Goal: Find specific page/section: Find specific page/section

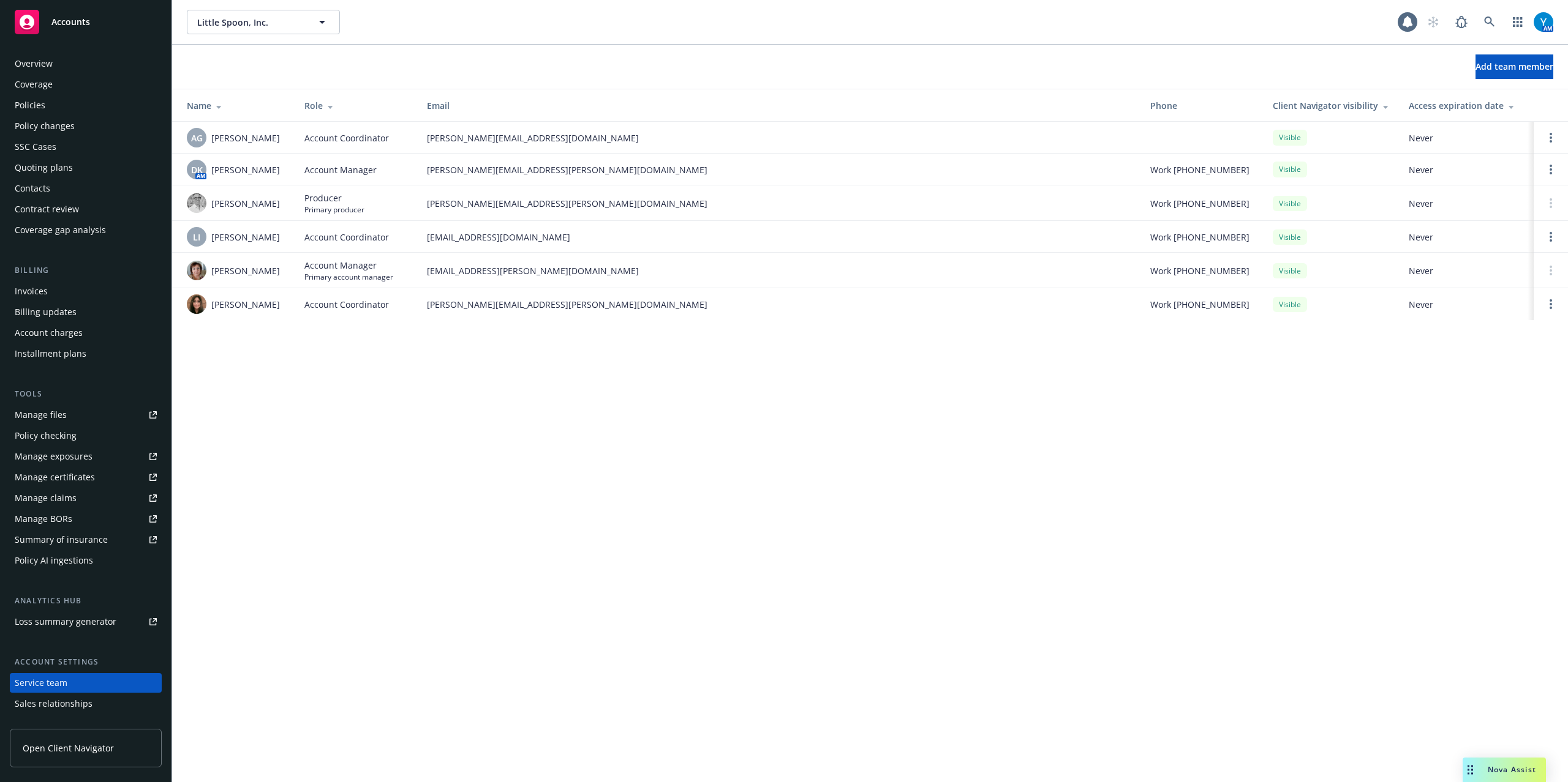
click at [48, 108] on div "Policies" at bounding box center [86, 105] width 142 height 20
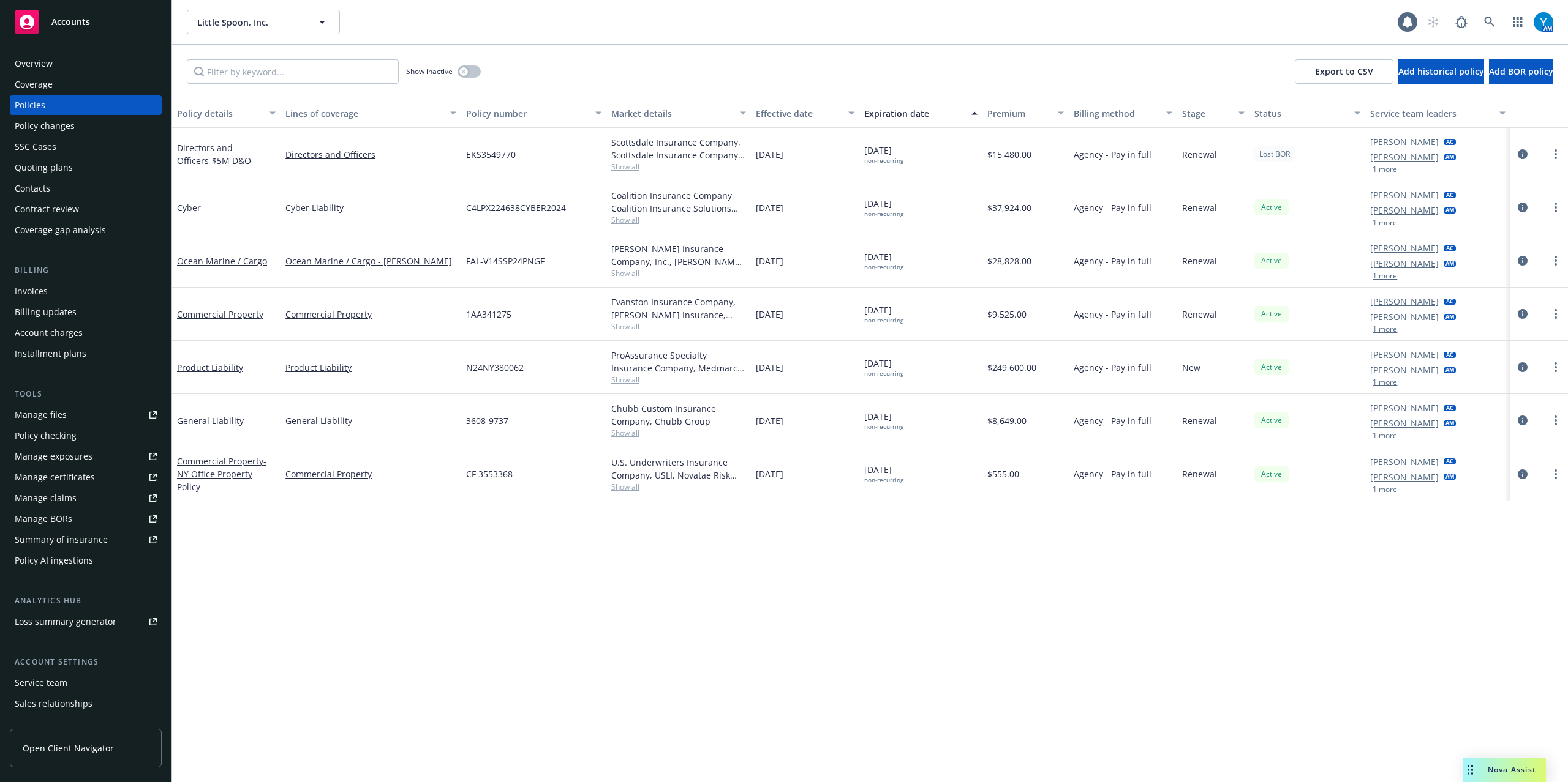
click at [611, 73] on div "Show inactive Export to CSV Add historical policy Add BOR policy" at bounding box center [870, 72] width 1396 height 54
click at [67, 67] on div "Overview" at bounding box center [86, 63] width 142 height 20
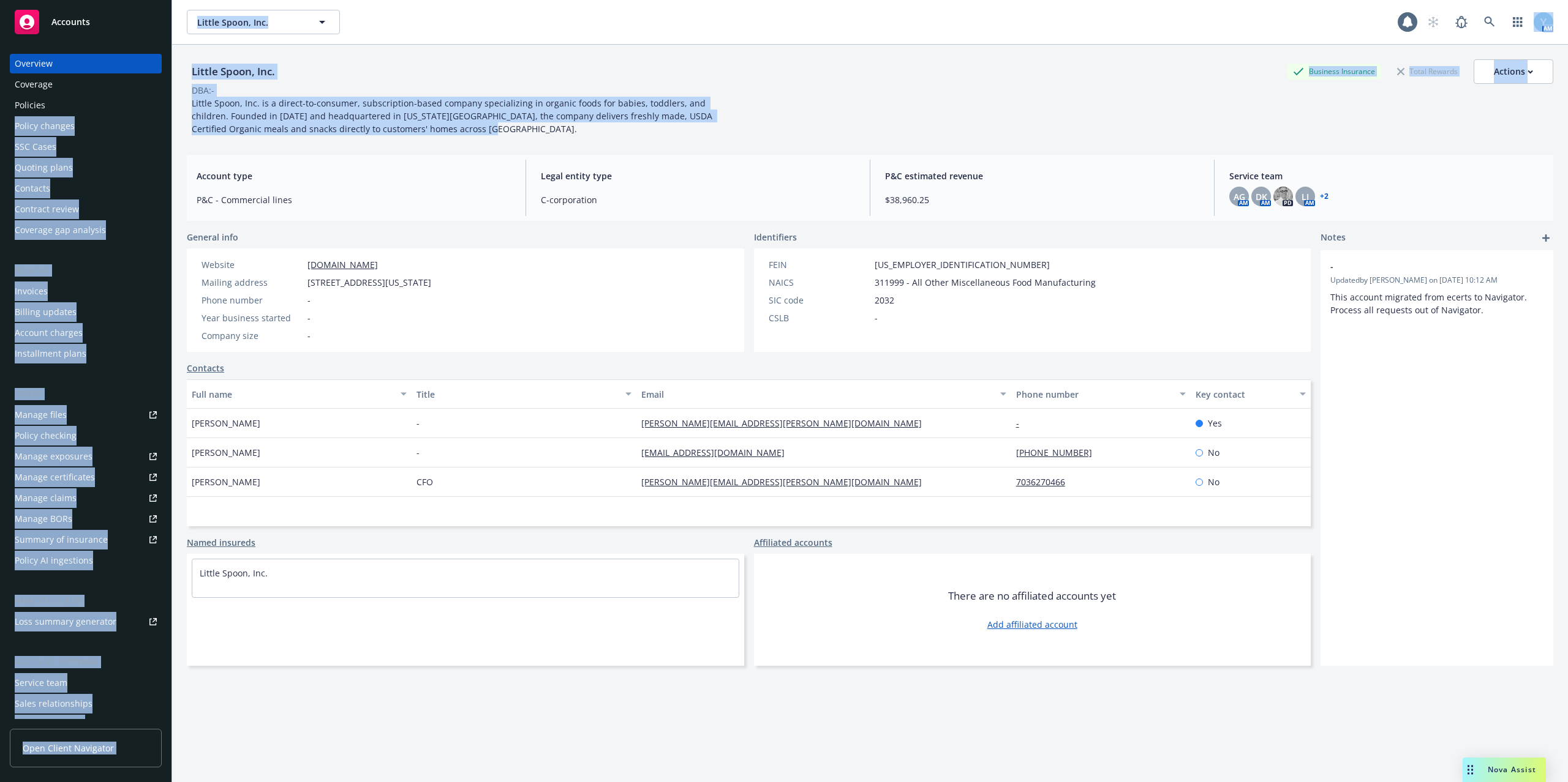
drag, startPoint x: 421, startPoint y: 133, endPoint x: 171, endPoint y: 97, distance: 252.6
click at [171, 97] on div "Accounts Overview Coverage Policies Policy changes SSC Cases Quoting plans Cont…" at bounding box center [784, 391] width 1568 height 782
click at [490, 65] on div "Little Spoon, Inc. Business Insurance Total Rewards Actions" at bounding box center [870, 72] width 1367 height 24
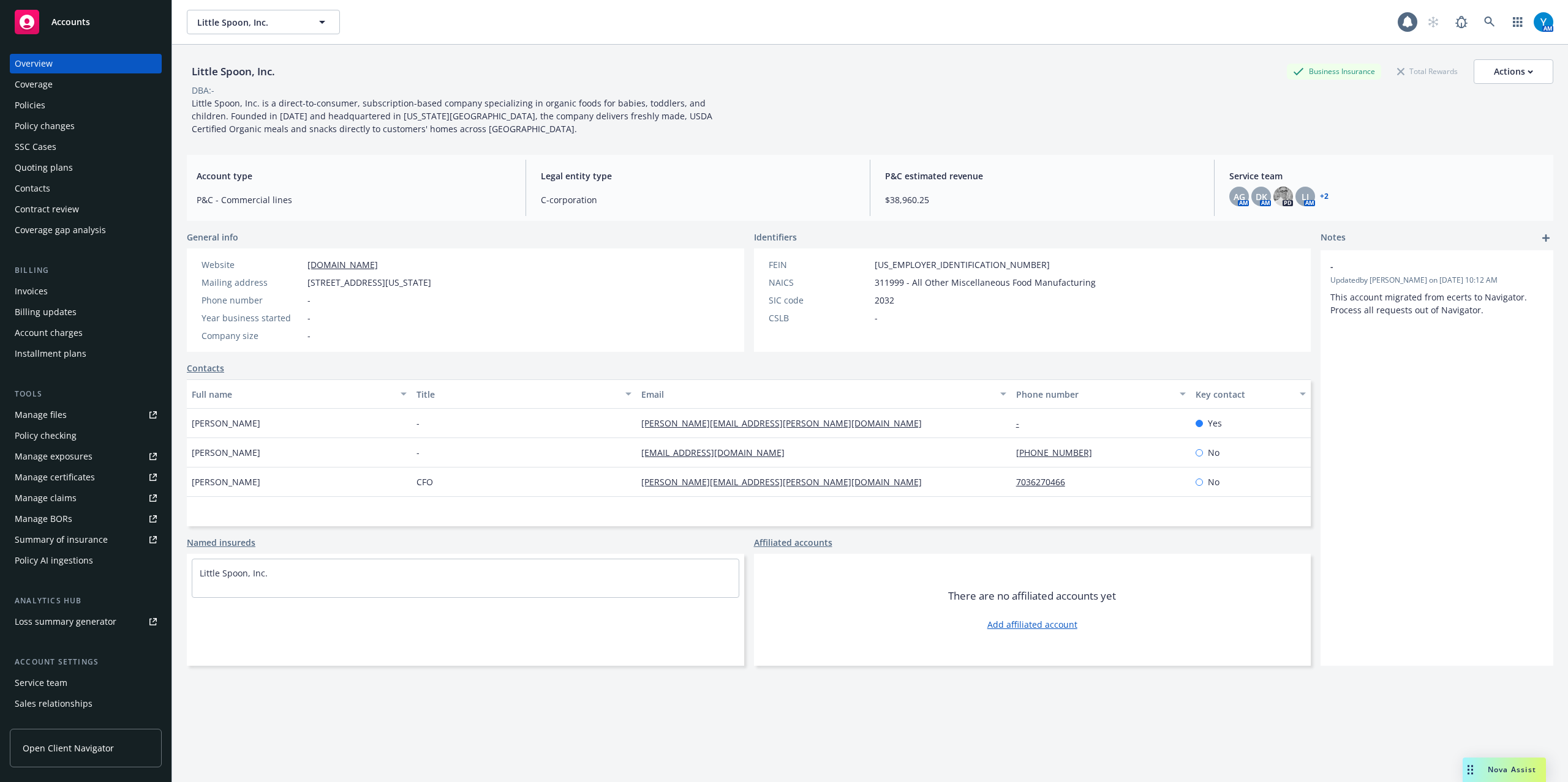
click at [27, 99] on div "Policies" at bounding box center [29, 105] width 30 height 20
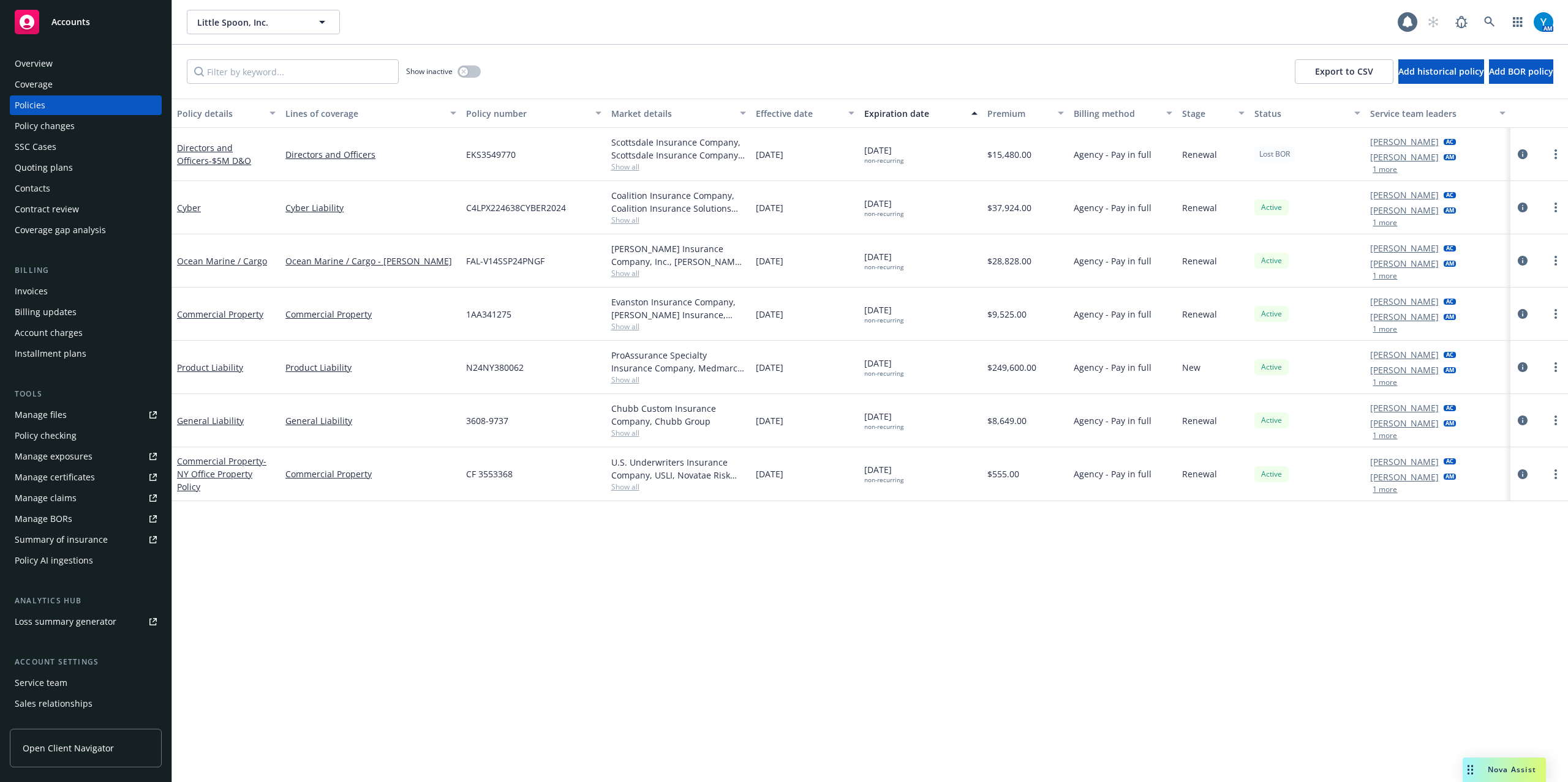
click at [623, 391] on div "ProAssurance Specialty Insurance Company, Medmarc, Amwins Show all" at bounding box center [678, 368] width 144 height 54
click at [622, 383] on span "Show all" at bounding box center [679, 380] width 135 height 10
click at [376, 614] on div "Policy details Lines of coverage Policy number Market details Effective date Ex…" at bounding box center [870, 440] width 1396 height 683
click at [27, 65] on div "Overview" at bounding box center [34, 63] width 38 height 20
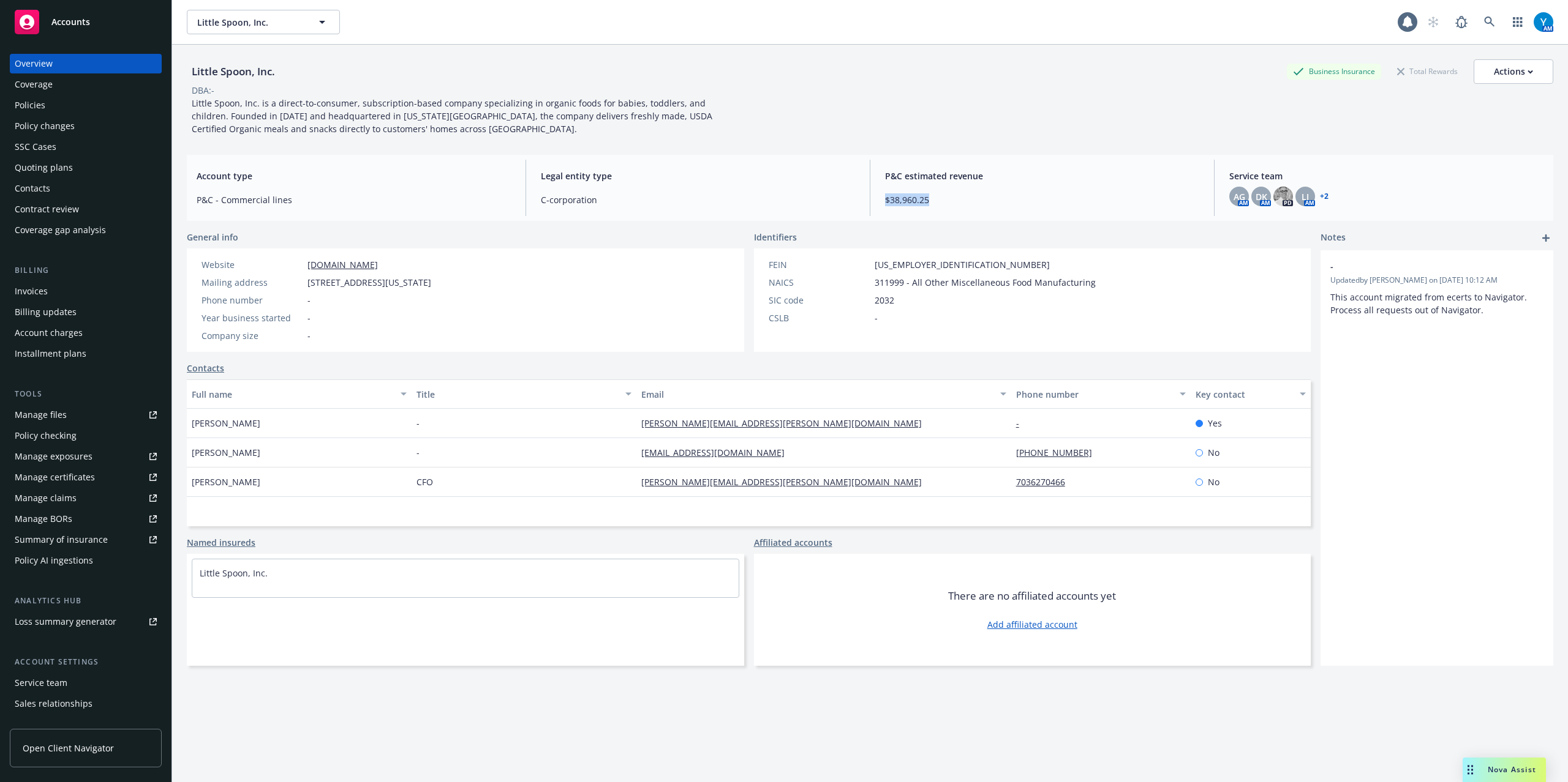
drag, startPoint x: 934, startPoint y: 201, endPoint x: 870, endPoint y: 199, distance: 64.0
click at [875, 199] on div "P&C estimated revenue $38,960.25" at bounding box center [1042, 188] width 334 height 56
click at [946, 213] on div "P&C estimated revenue $38,960.25" at bounding box center [1042, 188] width 334 height 56
drag, startPoint x: 934, startPoint y: 200, endPoint x: 866, endPoint y: 194, distance: 68.3
click at [866, 194] on div "Account type P&C - Commercial lines Legal entity type C-corporation P&C estimat…" at bounding box center [870, 188] width 1367 height 67
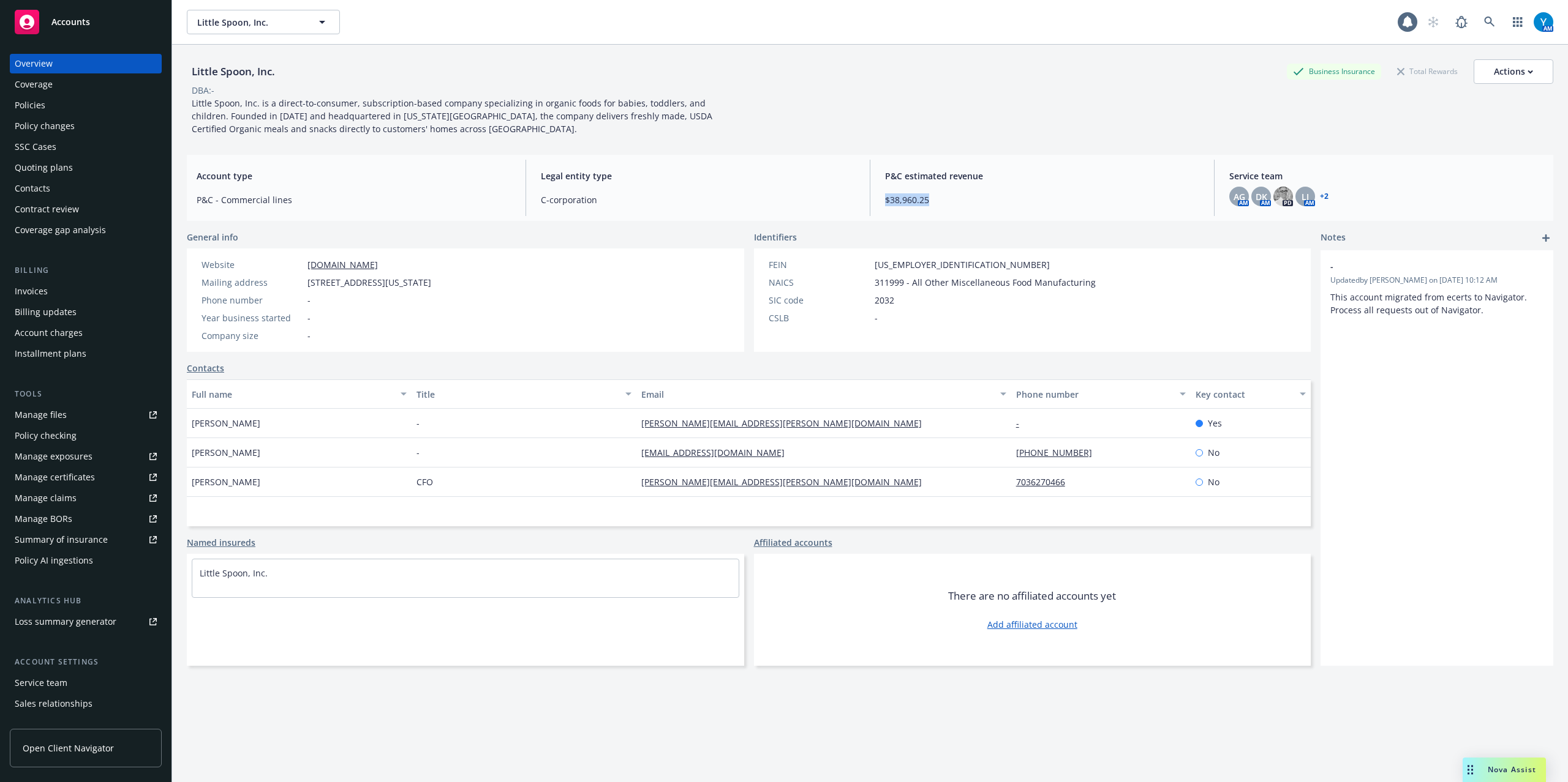
click at [932, 199] on span "$38,960.25" at bounding box center [1042, 200] width 314 height 13
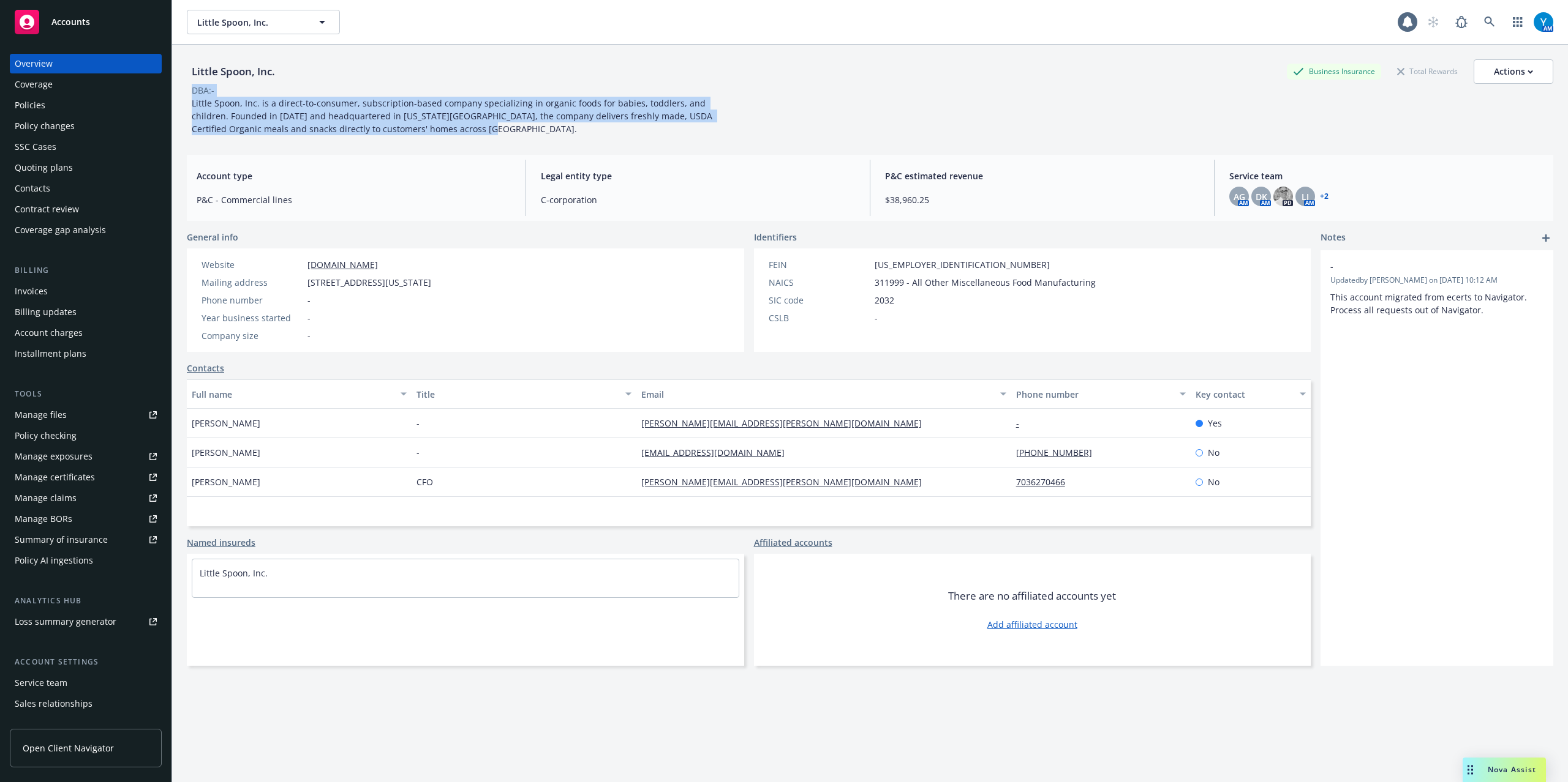
drag, startPoint x: 410, startPoint y: 129, endPoint x: 146, endPoint y: 67, distance: 271.2
click at [161, 73] on div "Accounts Overview Coverage Policies Policy changes SSC Cases Quoting plans Cont…" at bounding box center [784, 391] width 1568 height 782
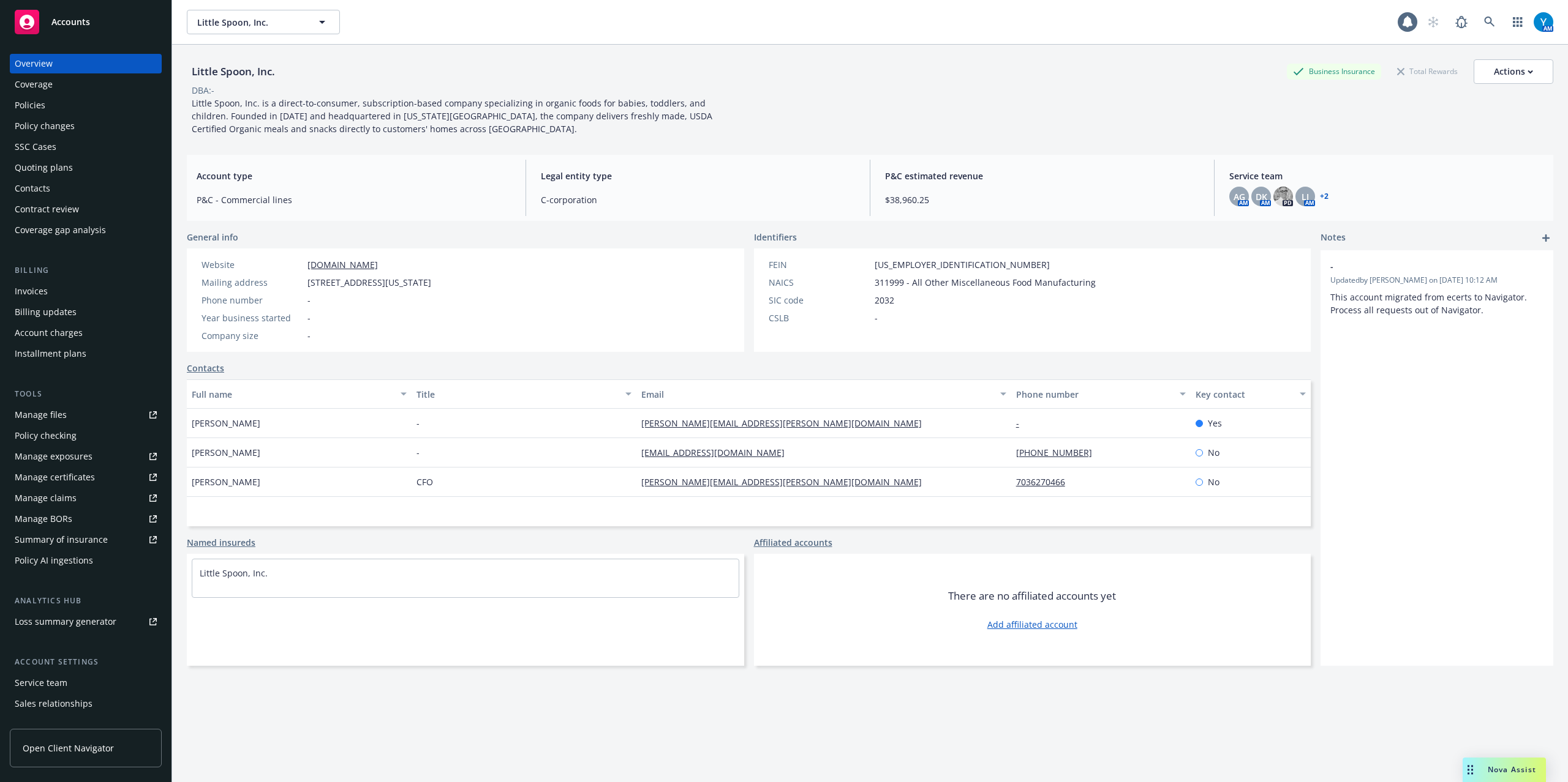
click at [773, 202] on span "C-corporation" at bounding box center [698, 200] width 314 height 13
click at [1484, 21] on icon at bounding box center [1489, 22] width 11 height 11
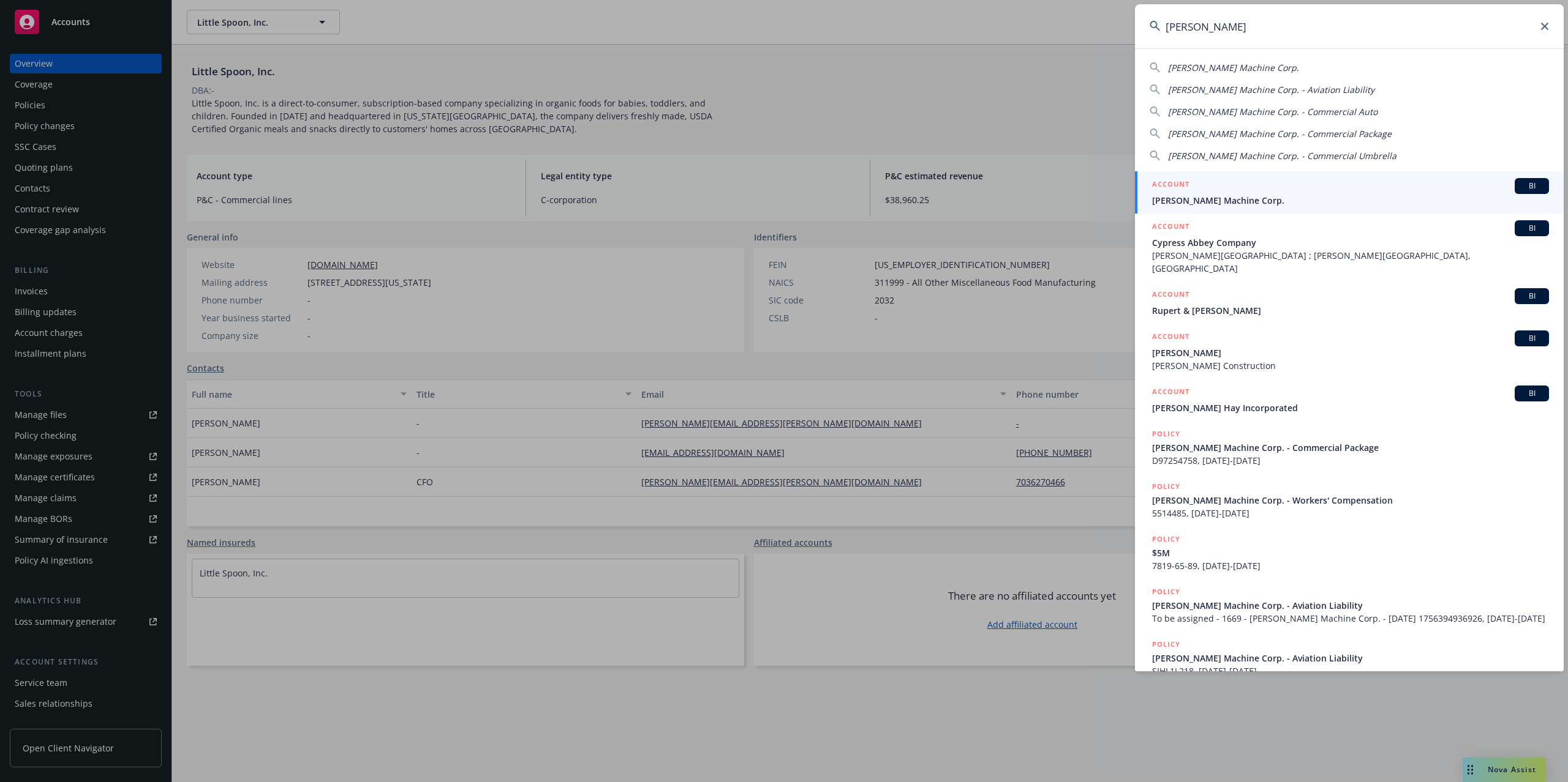
type input "[PERSON_NAME]"
click at [1267, 188] on div "ACCOUNT BI" at bounding box center [1350, 186] width 397 height 16
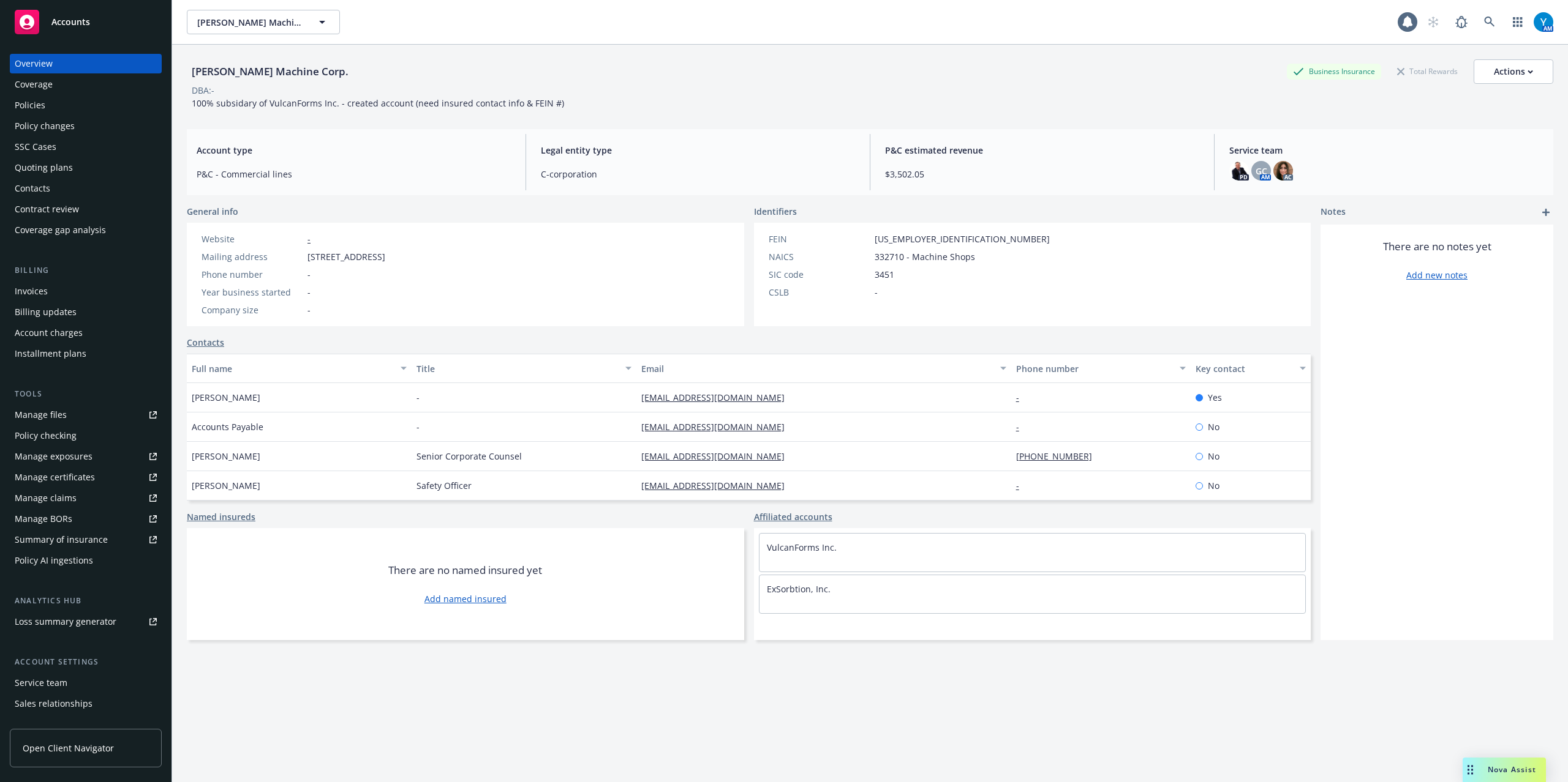
click at [45, 111] on div "Policies" at bounding box center [86, 105] width 142 height 20
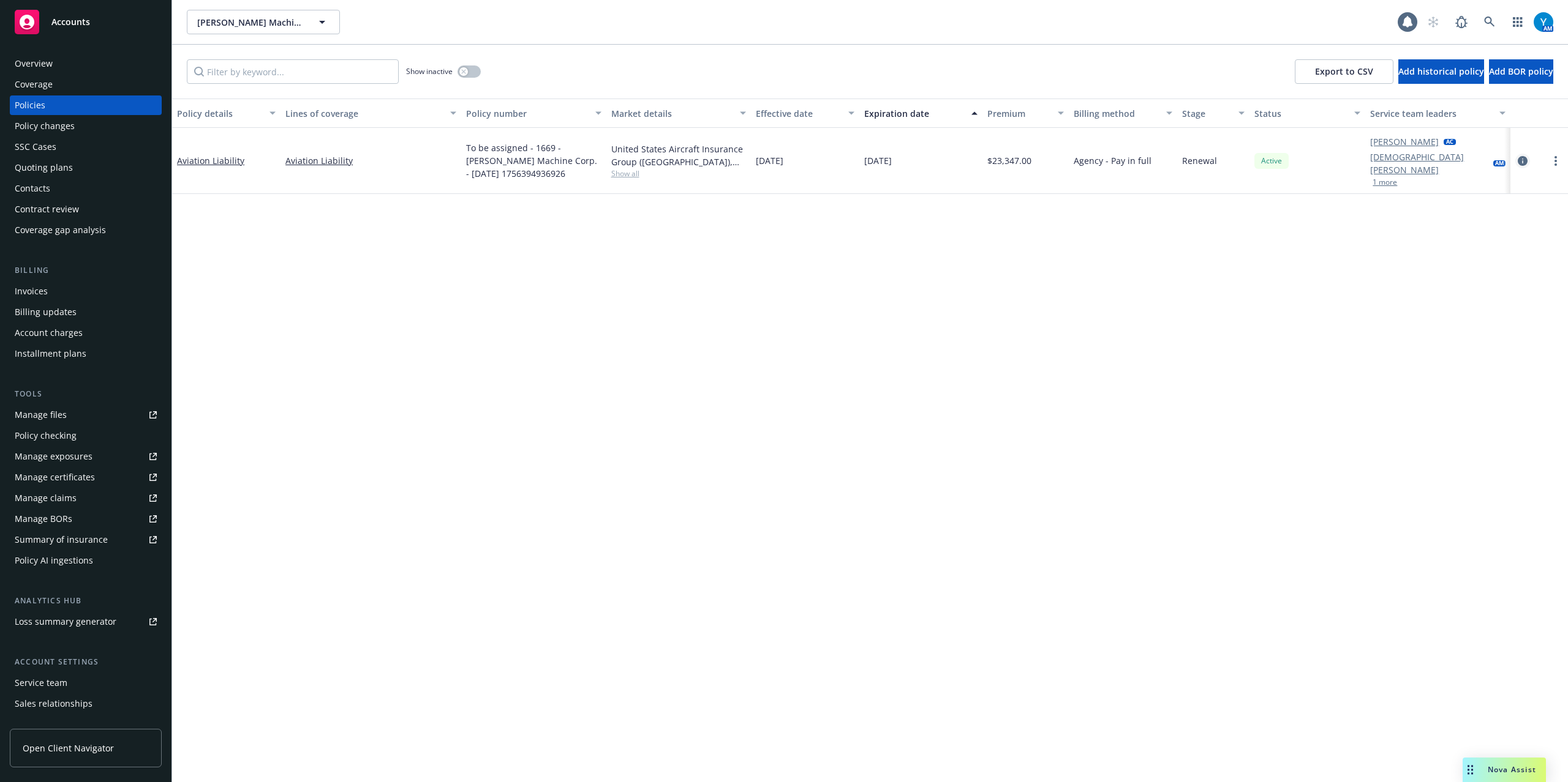
click at [1520, 156] on icon "circleInformation" at bounding box center [1522, 161] width 10 height 10
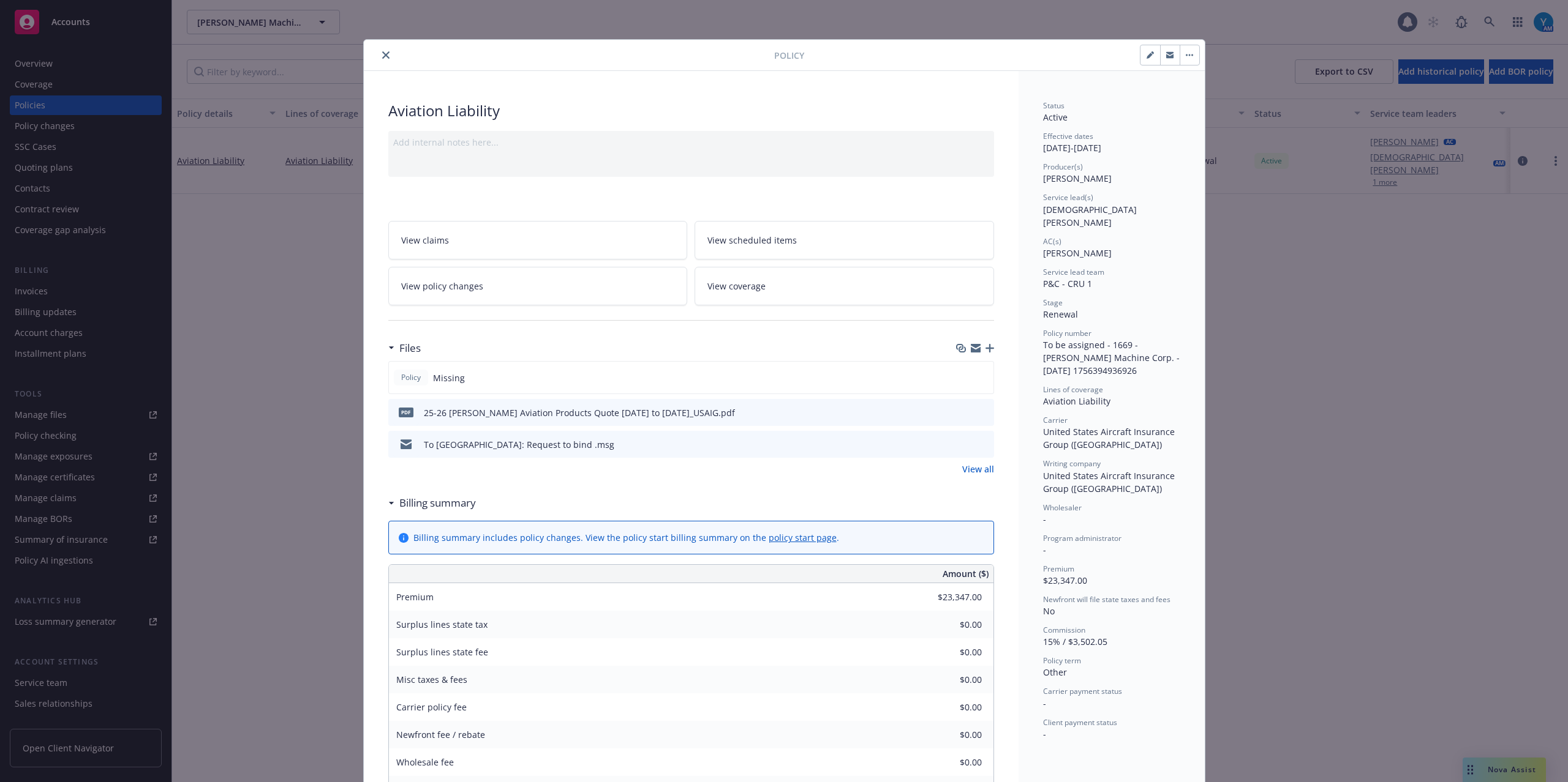
click at [977, 416] on icon "preview file" at bounding box center [982, 412] width 11 height 9
click at [382, 55] on icon "close" at bounding box center [386, 55] width 8 height 8
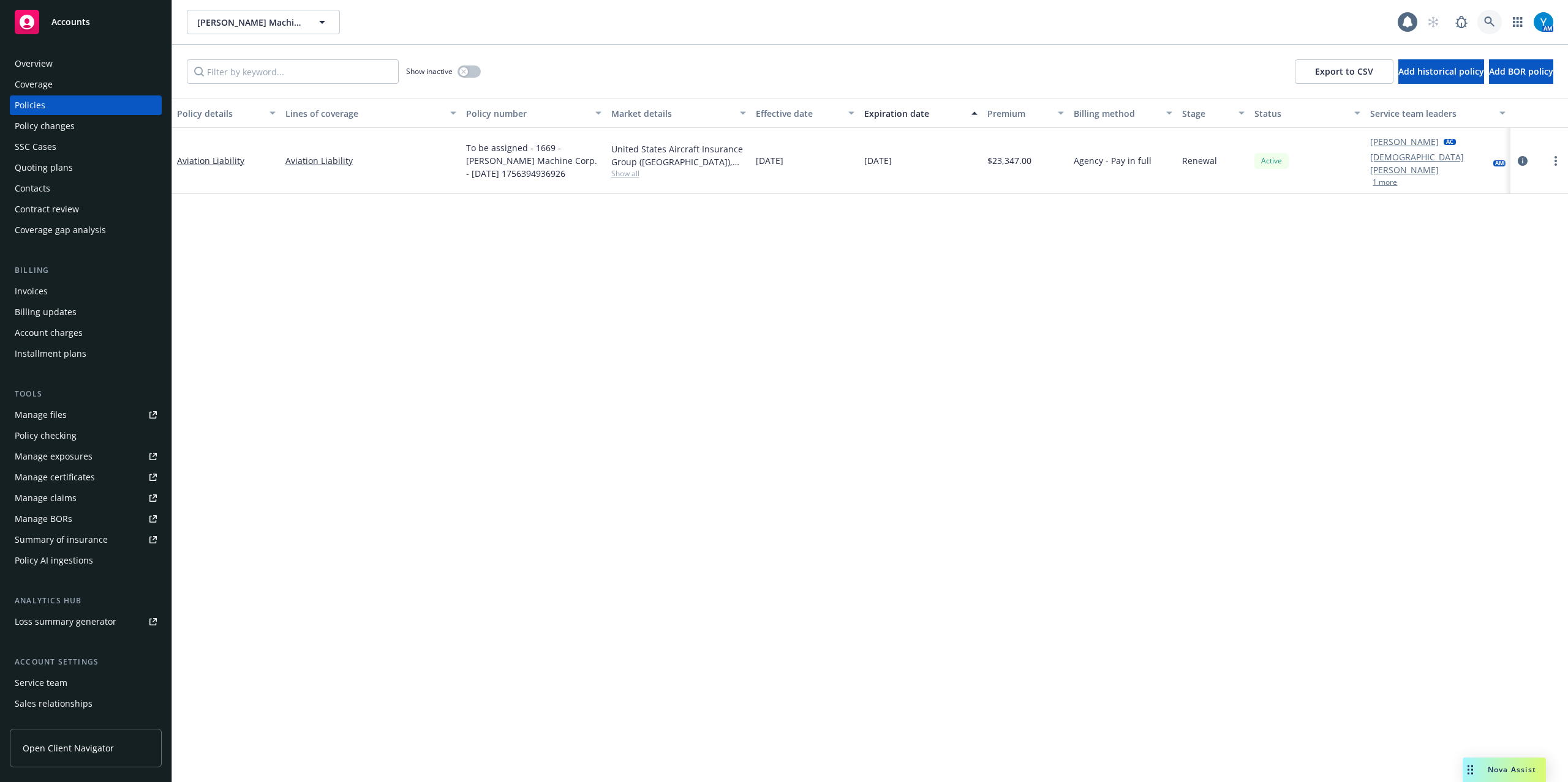
click at [1488, 23] on icon at bounding box center [1489, 22] width 10 height 10
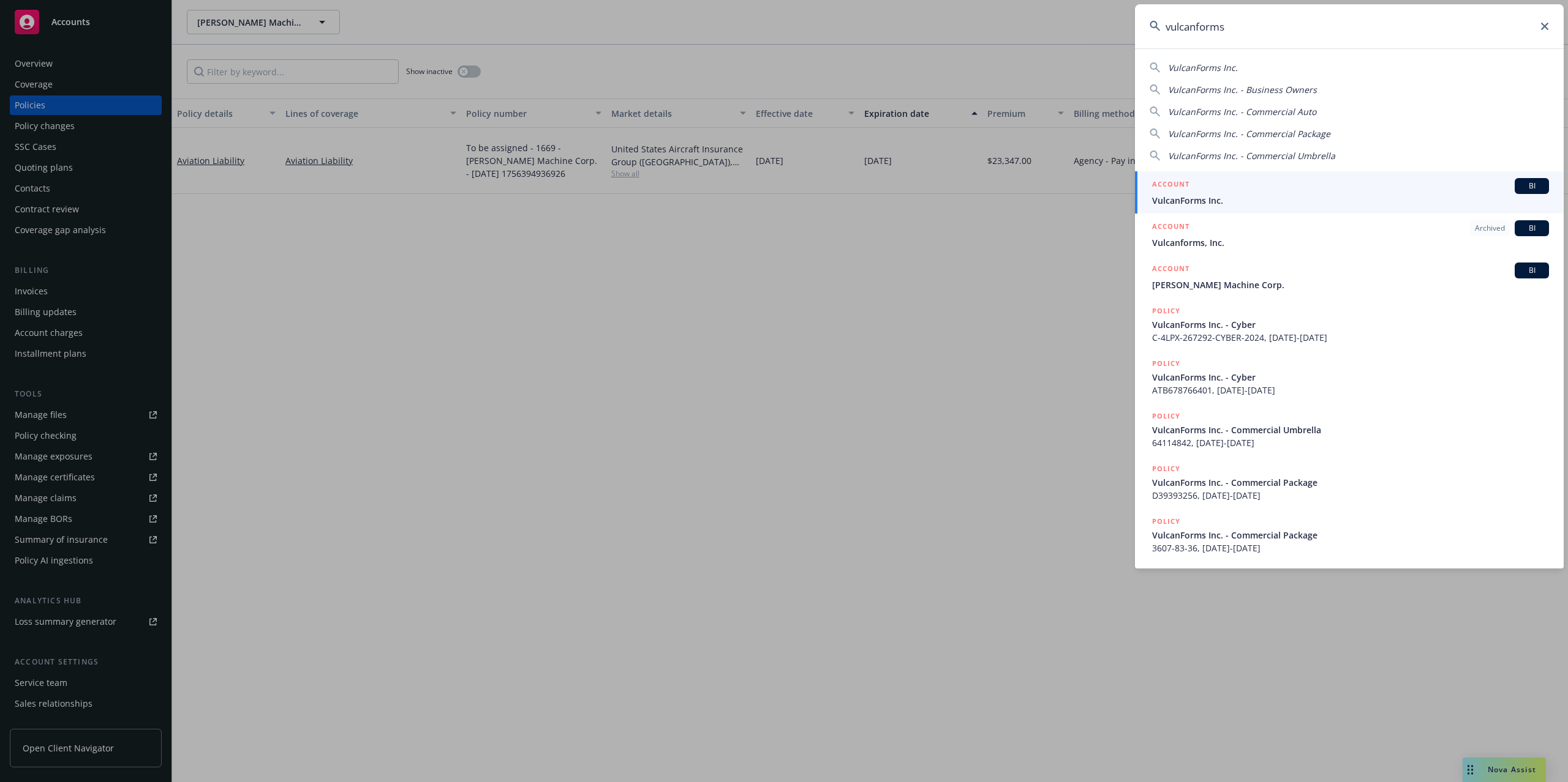
type input "vulcanforms"
click at [1211, 194] on div "ACCOUNT BI" at bounding box center [1350, 186] width 397 height 16
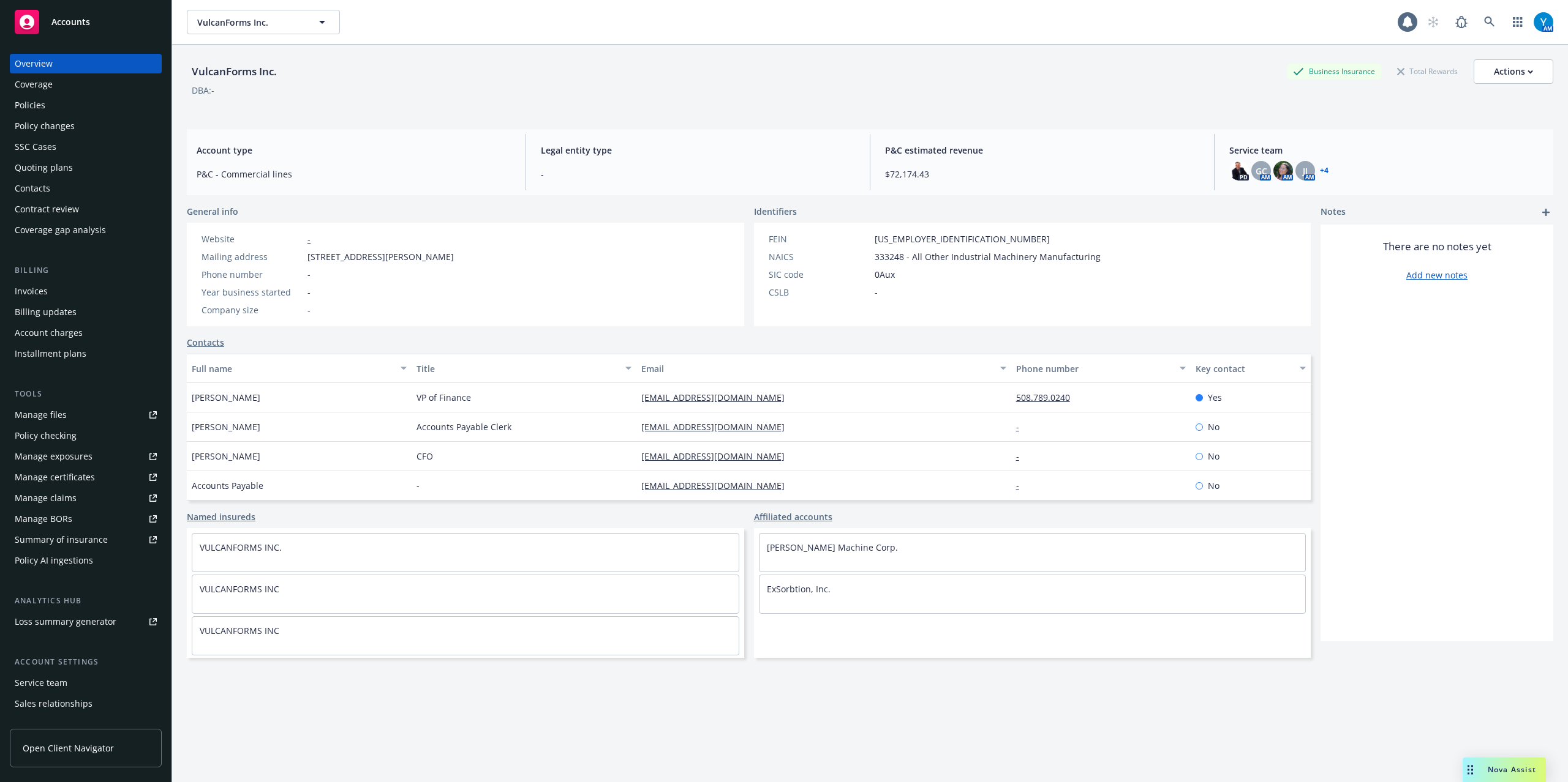
click at [41, 103] on div "Policies" at bounding box center [29, 105] width 30 height 20
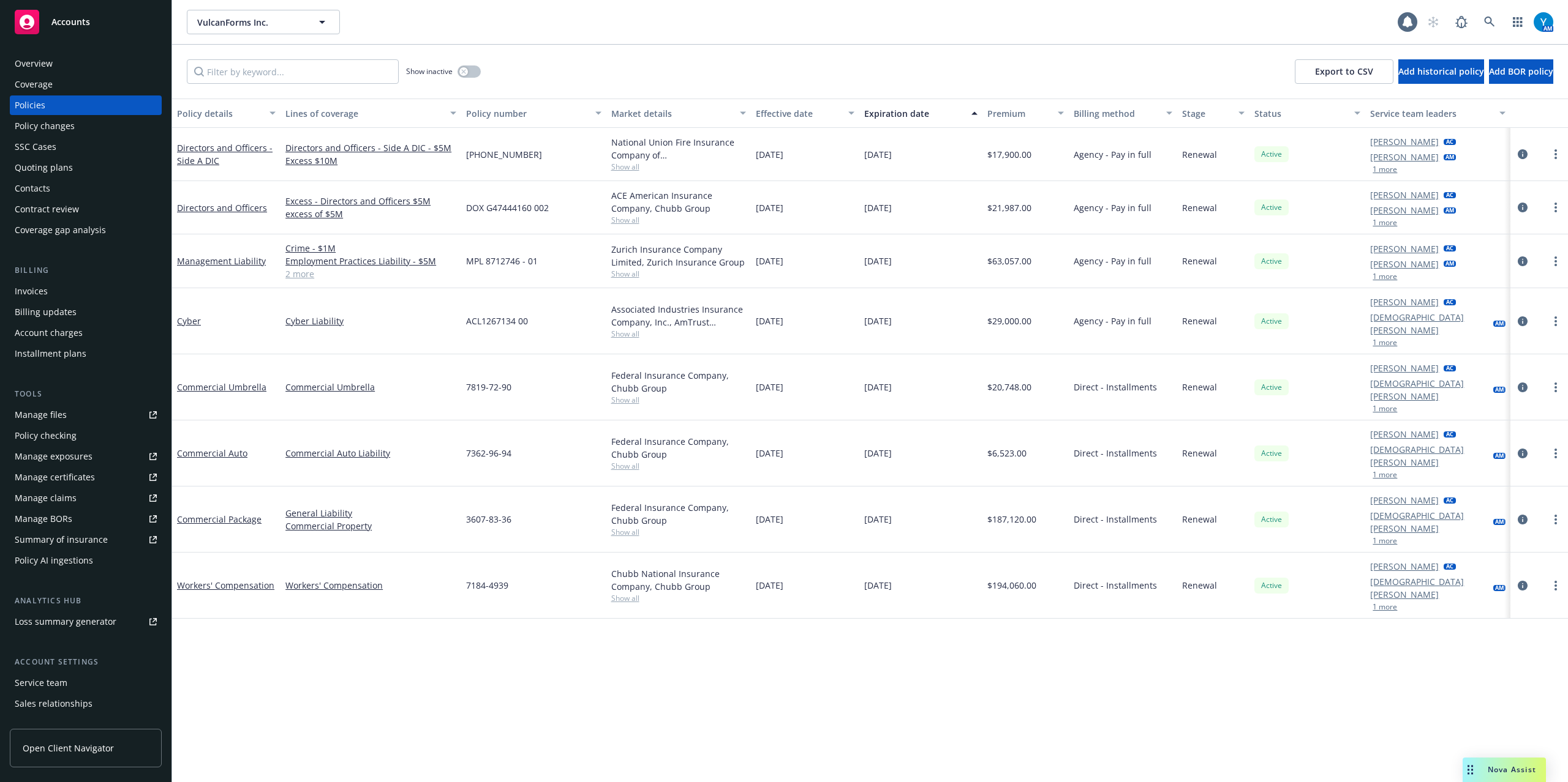
click at [39, 292] on div "Invoices" at bounding box center [31, 291] width 33 height 20
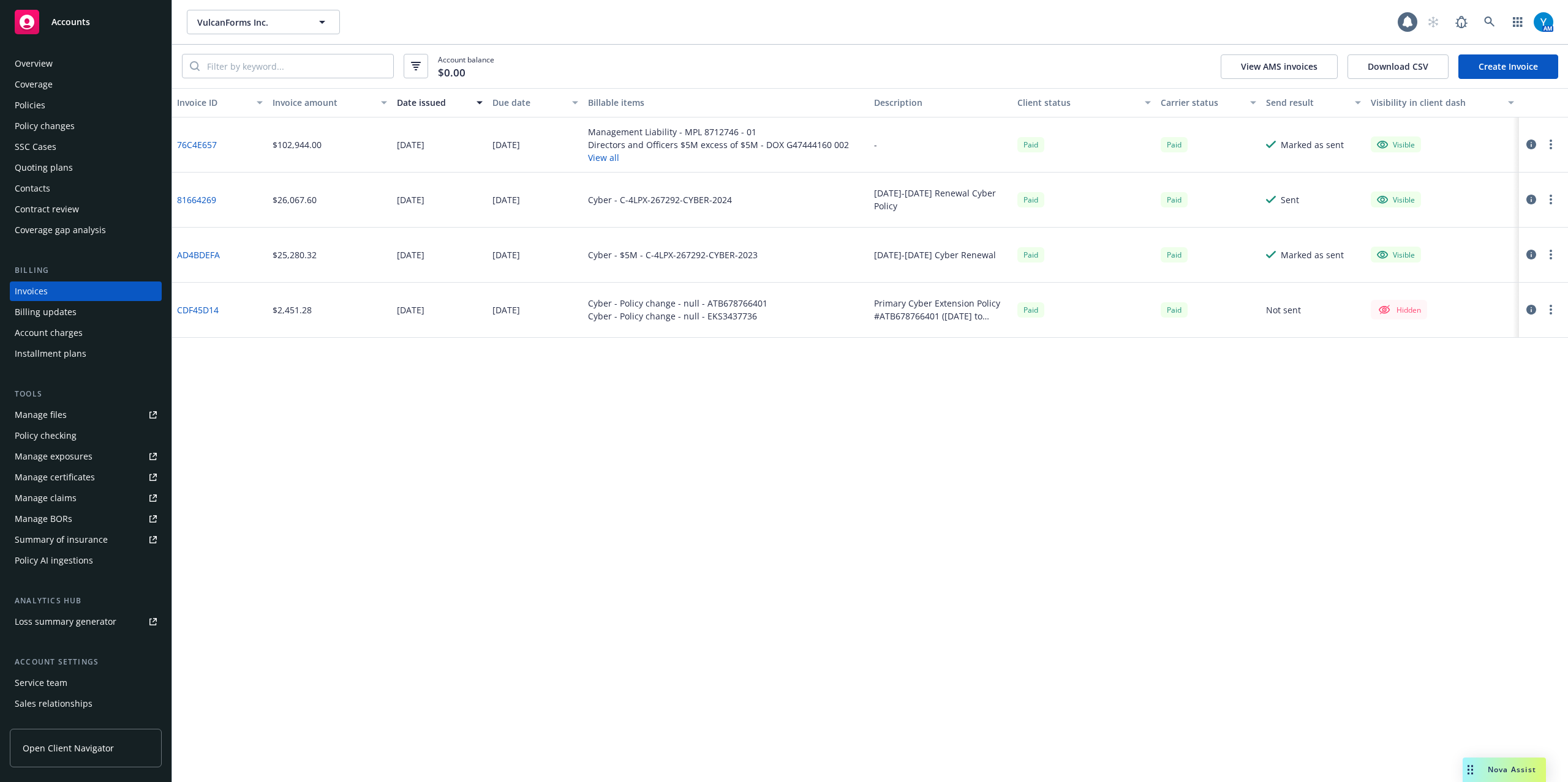
click at [73, 111] on div "Policies" at bounding box center [86, 105] width 142 height 20
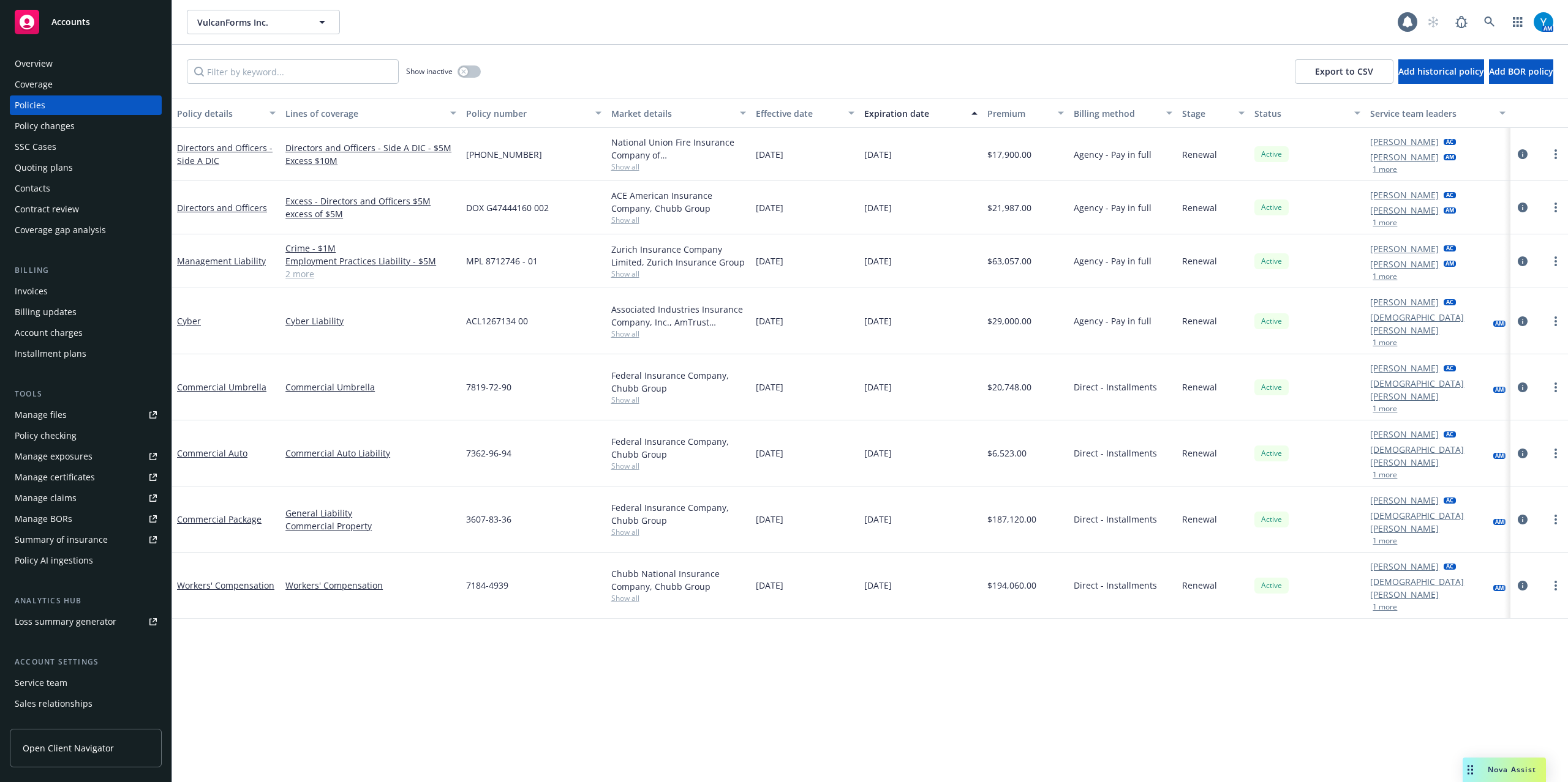
click at [67, 292] on div "Invoices" at bounding box center [86, 291] width 142 height 20
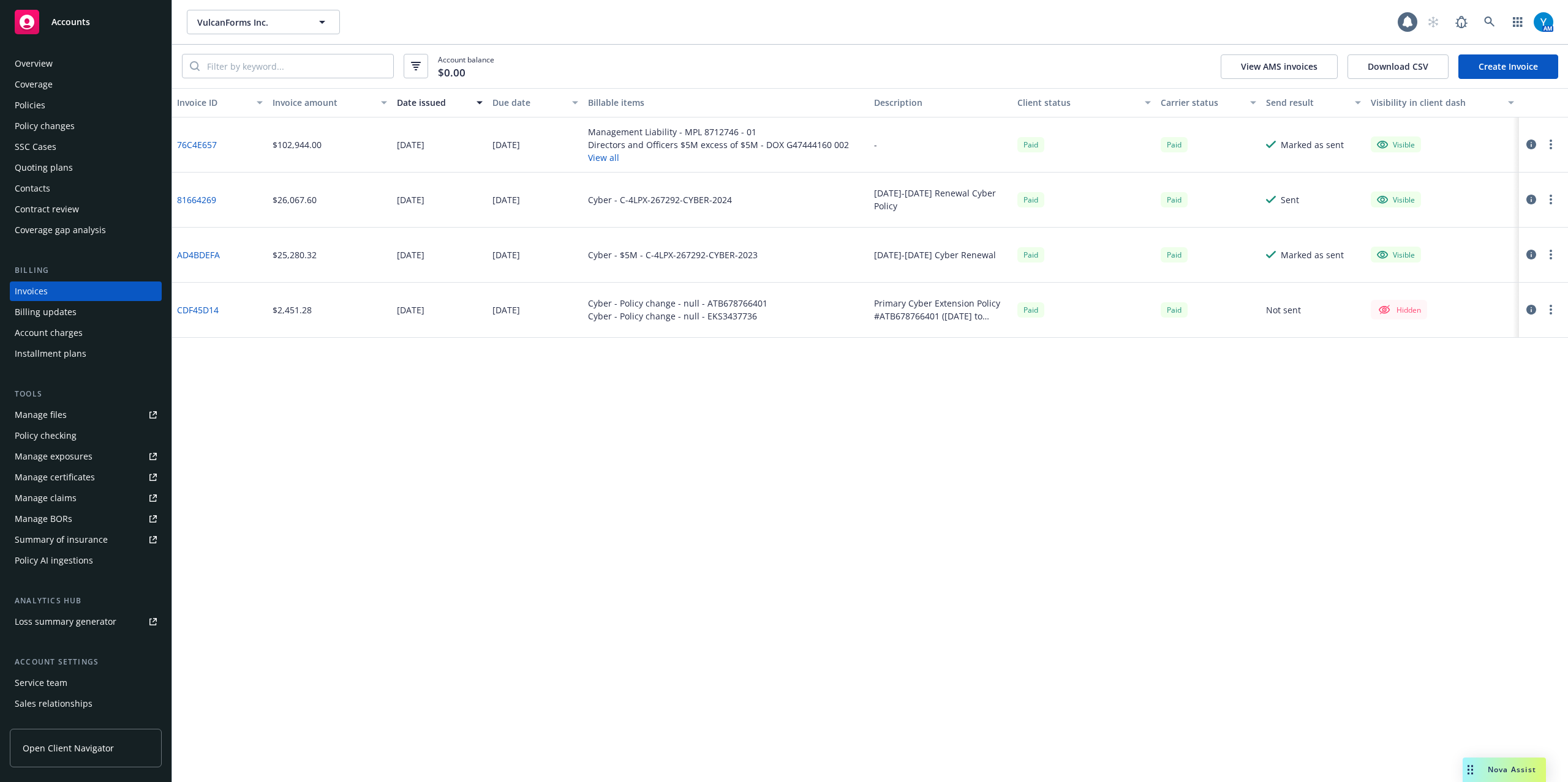
click at [49, 290] on div "Invoices" at bounding box center [86, 291] width 142 height 20
click at [755, 498] on div "Invoice ID Invoice amount Date issued Due date Billable items Description Clien…" at bounding box center [870, 435] width 1396 height 694
click at [43, 111] on div "Policies" at bounding box center [29, 105] width 30 height 20
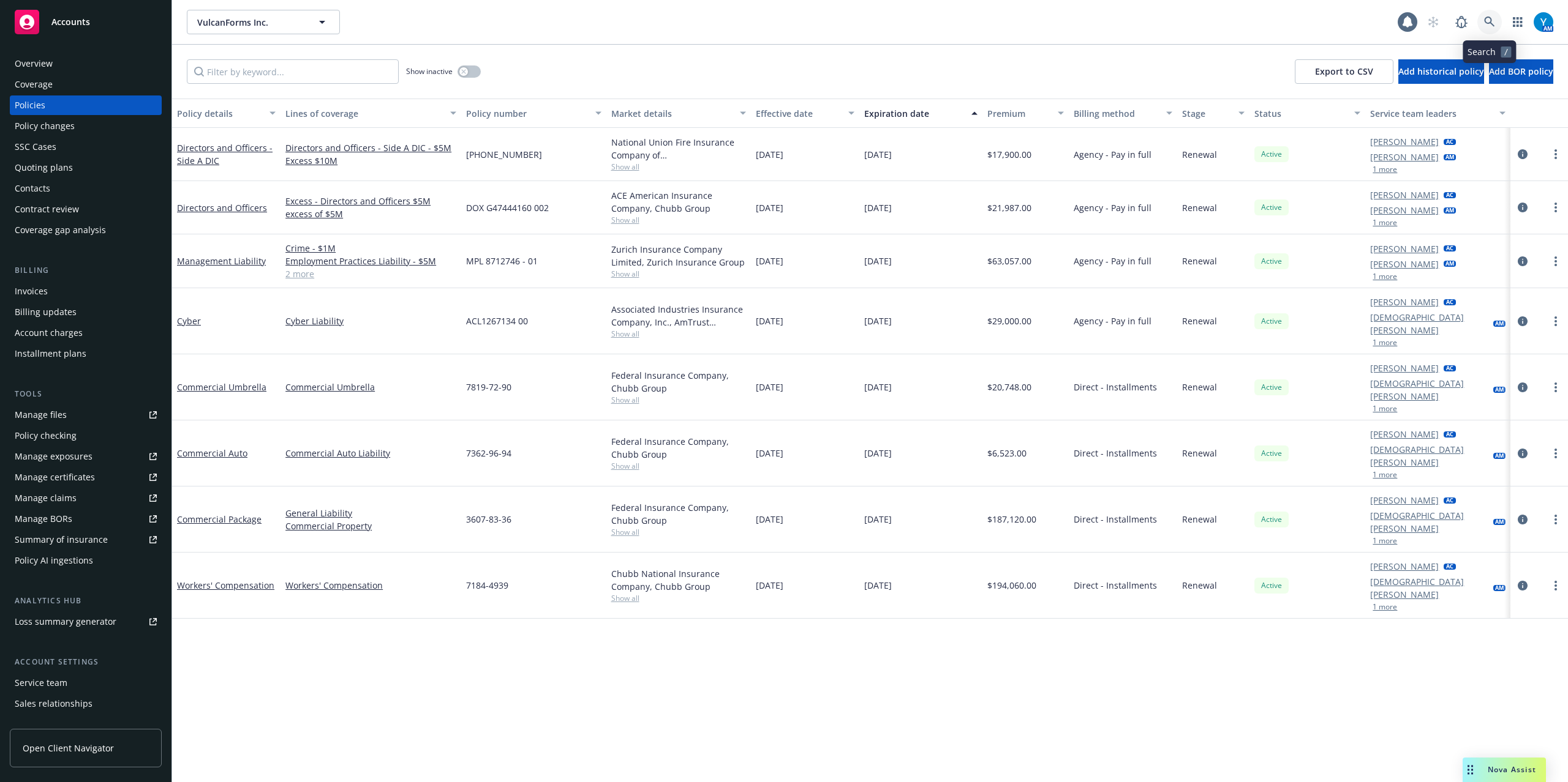
click at [1488, 17] on icon at bounding box center [1489, 22] width 10 height 10
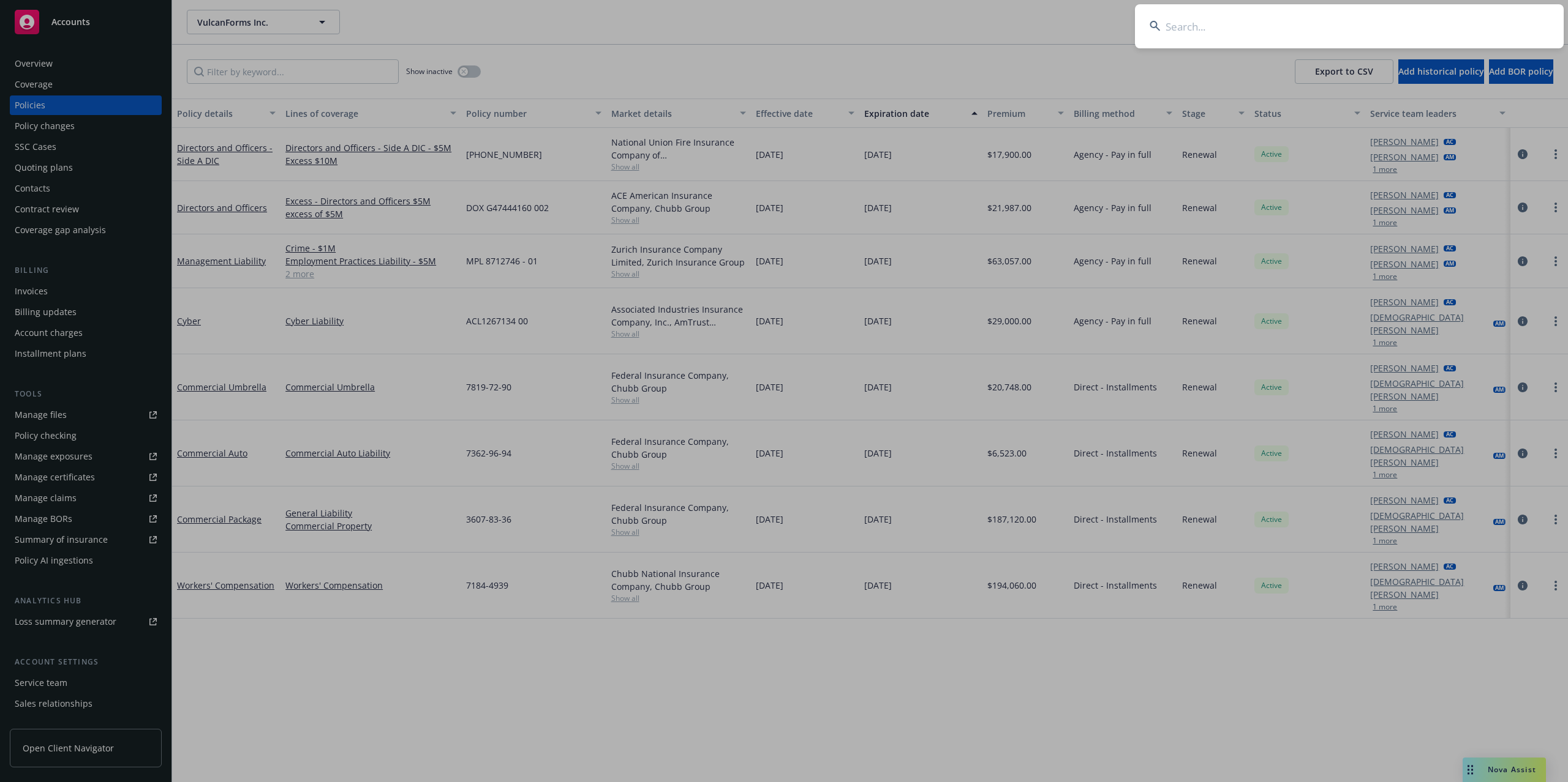
click at [1274, 25] on input at bounding box center [1349, 26] width 429 height 44
click at [1378, 28] on input "[PERSON_NAME][EMAIL_ADDRESS][DOMAIN_NAME]" at bounding box center [1349, 26] width 429 height 44
drag, startPoint x: 1290, startPoint y: 25, endPoint x: 1173, endPoint y: 25, distance: 117.0
click at [1174, 25] on input "[PERSON_NAME][EMAIL_ADDRESS][DOMAIN_NAME]" at bounding box center [1349, 26] width 429 height 44
type input "l"
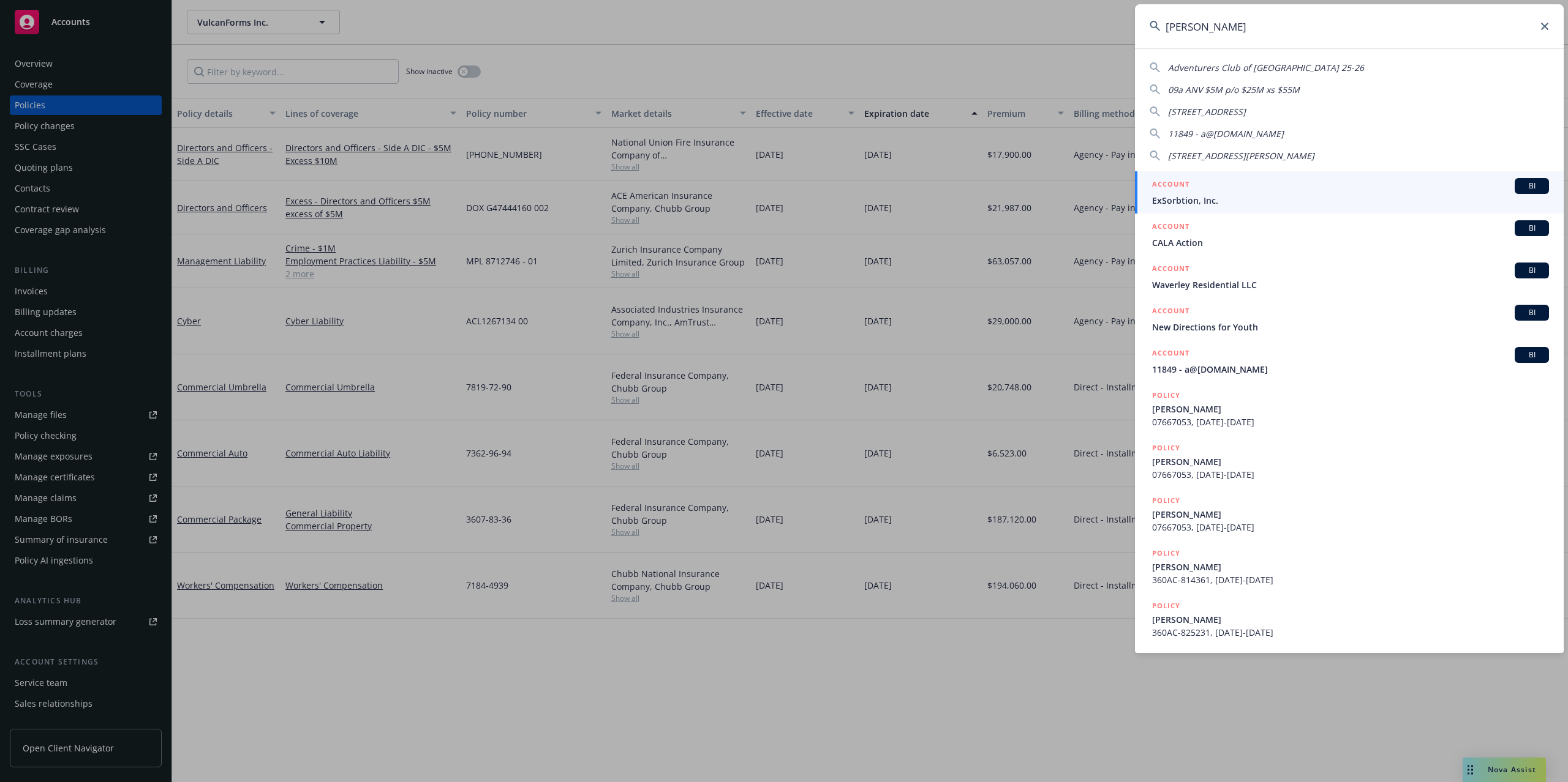
type input "[PERSON_NAME]"
